Goal: Register for event/course

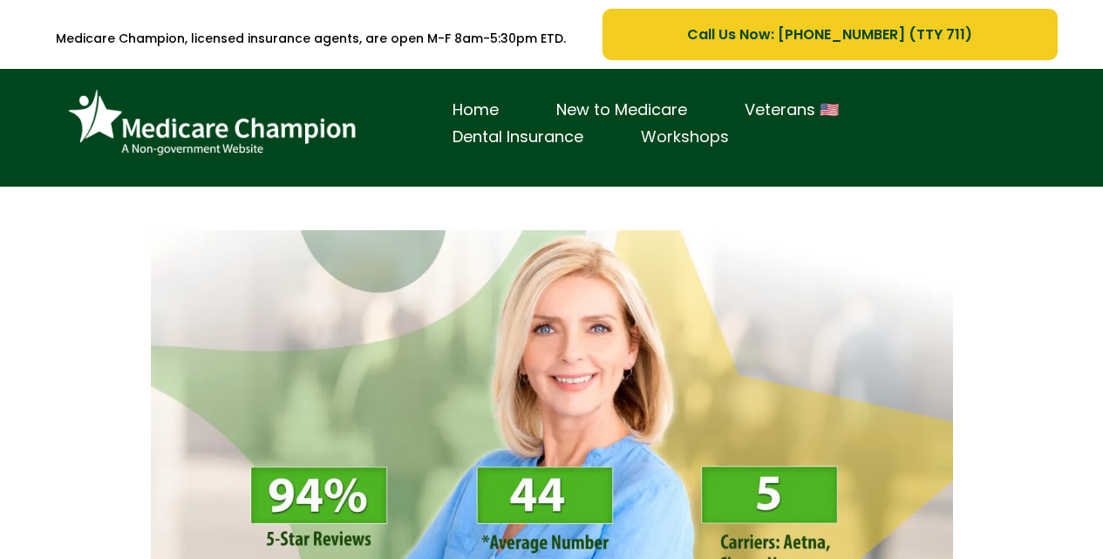
click at [612, 151] on link "Workshops" at bounding box center [685, 137] width 146 height 27
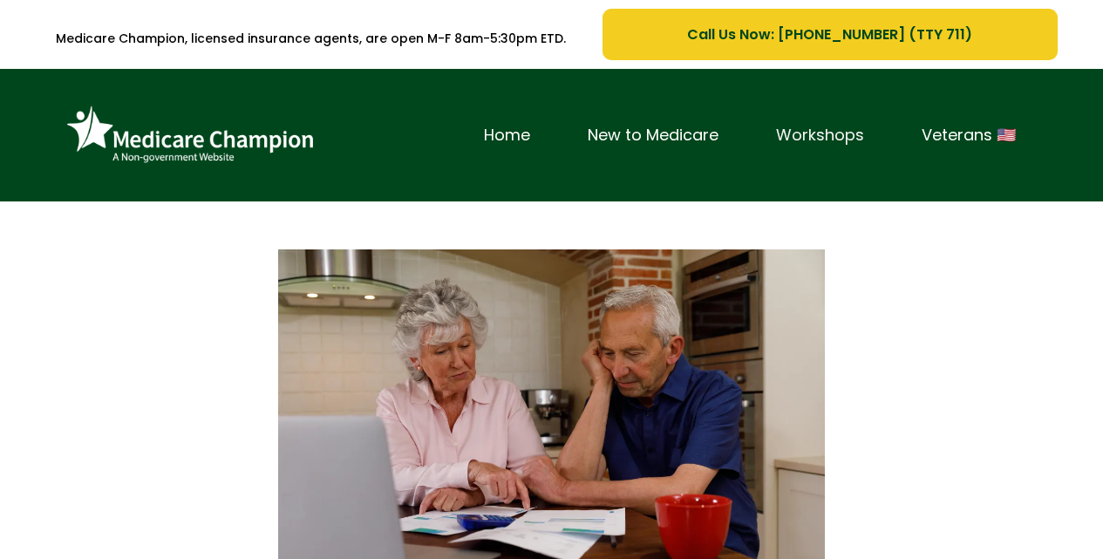
click at [813, 149] on link "Workshops" at bounding box center [820, 135] width 146 height 27
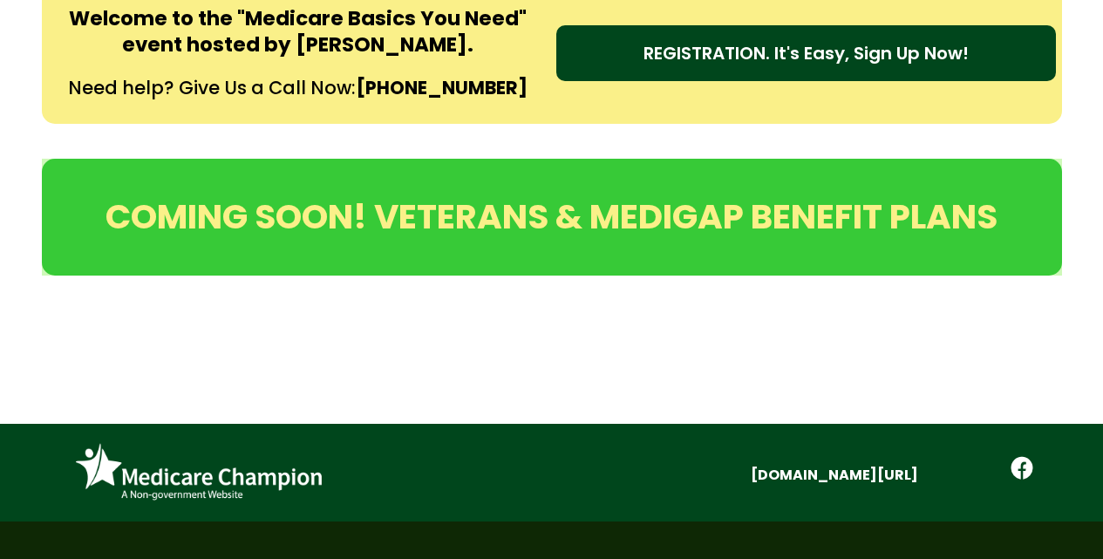
scroll to position [835, 0]
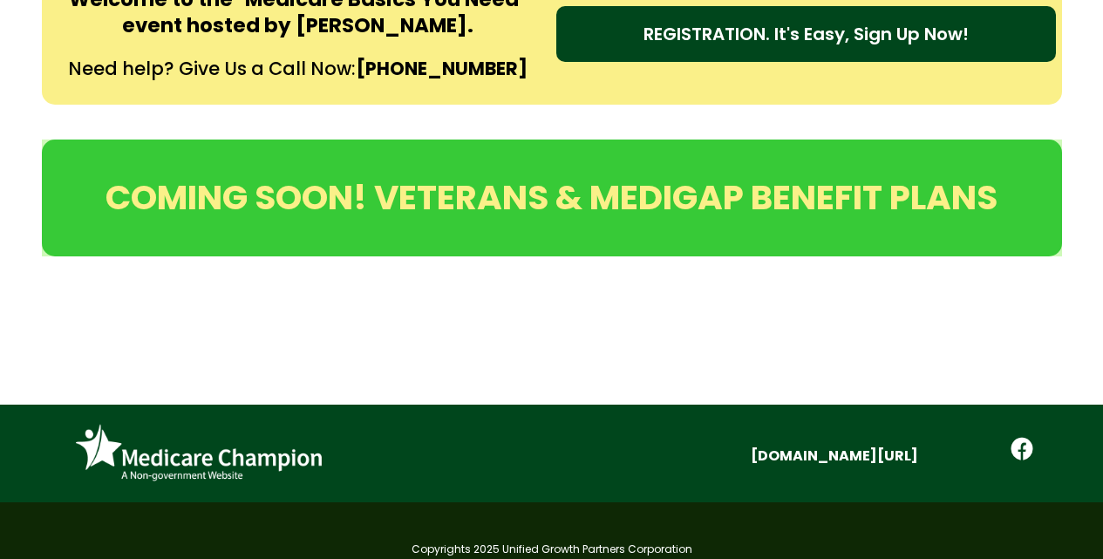
click at [607, 62] on link "REGISTRATION. It's Easy, Sign Up Now!" at bounding box center [806, 34] width 500 height 56
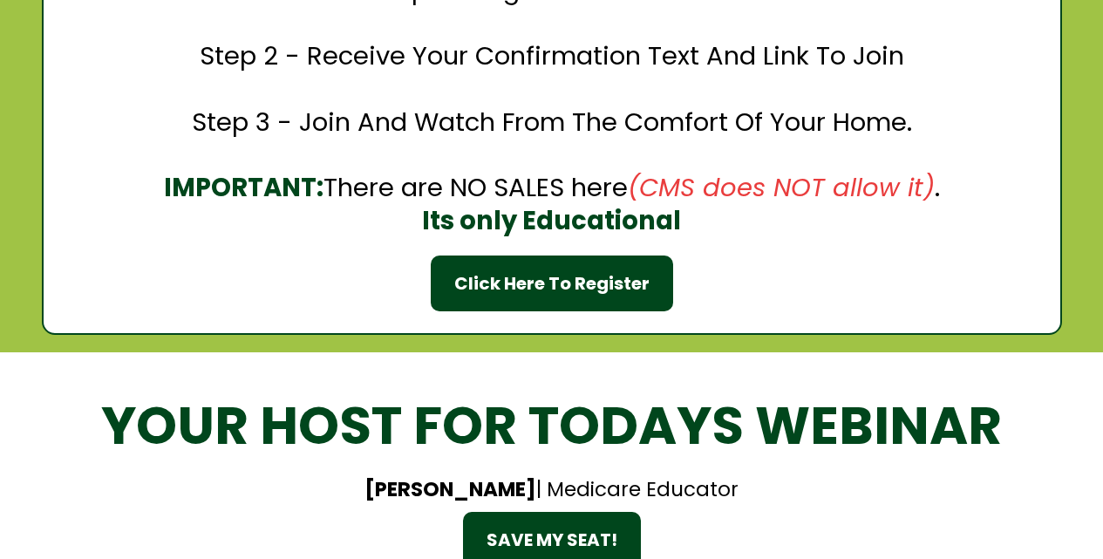
scroll to position [2362, 0]
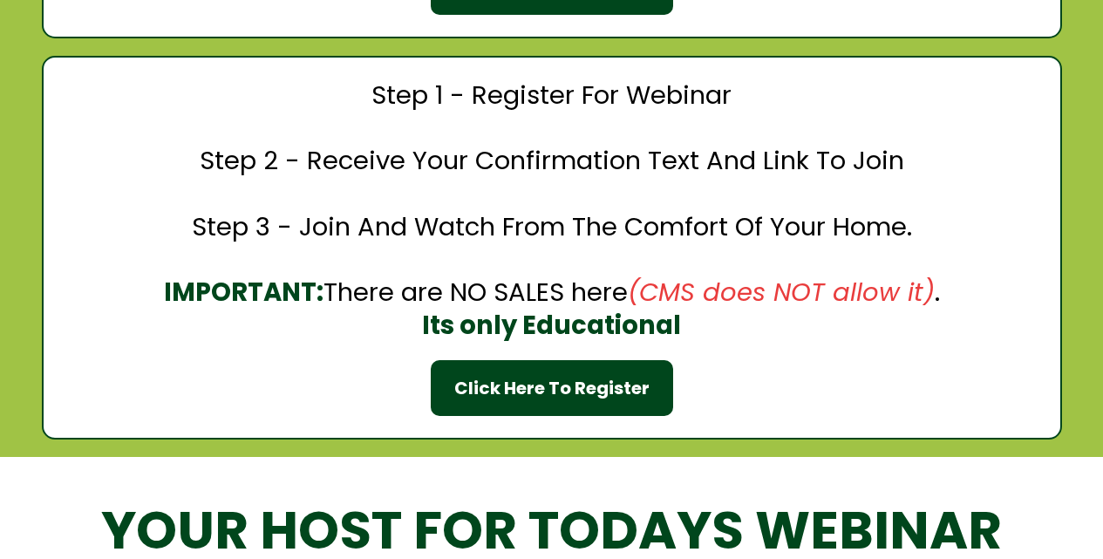
scroll to position [2217, 0]
